Goal: Submit feedback/report problem: Submit feedback/report problem

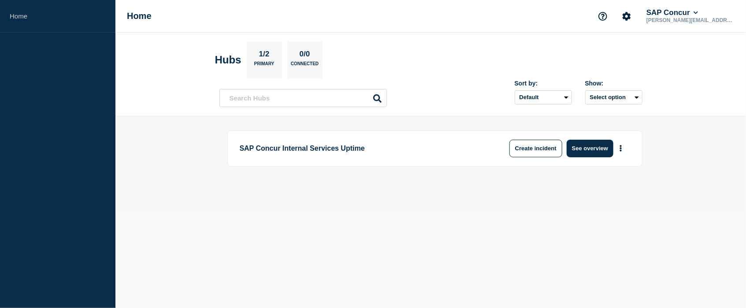
click at [118, 134] on main "SAP Concur Internal Services Uptime Create incident See overview" at bounding box center [430, 163] width 631 height 94
click at [528, 150] on button "Create incident" at bounding box center [536, 149] width 53 height 18
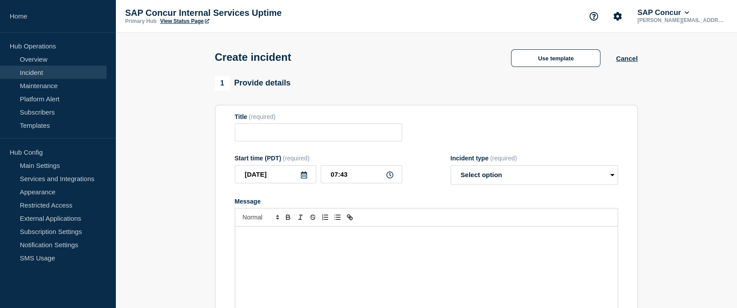
click at [194, 21] on link "View Status Page" at bounding box center [184, 21] width 49 height 6
